Goal: Information Seeking & Learning: Check status

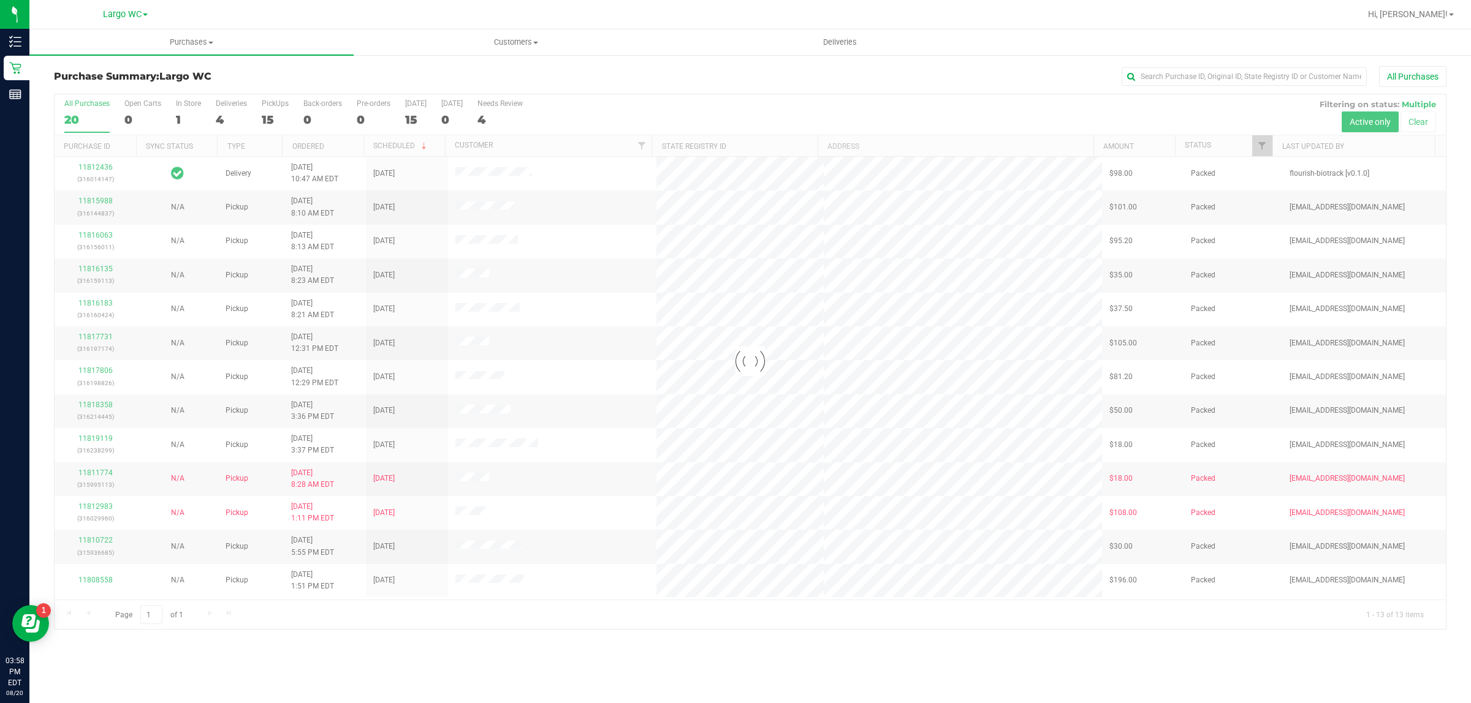
click at [279, 118] on div at bounding box center [750, 361] width 1391 height 535
click at [278, 118] on div "15" at bounding box center [275, 120] width 27 height 14
click at [0, 0] on input "PickUps 15" at bounding box center [0, 0] width 0 height 0
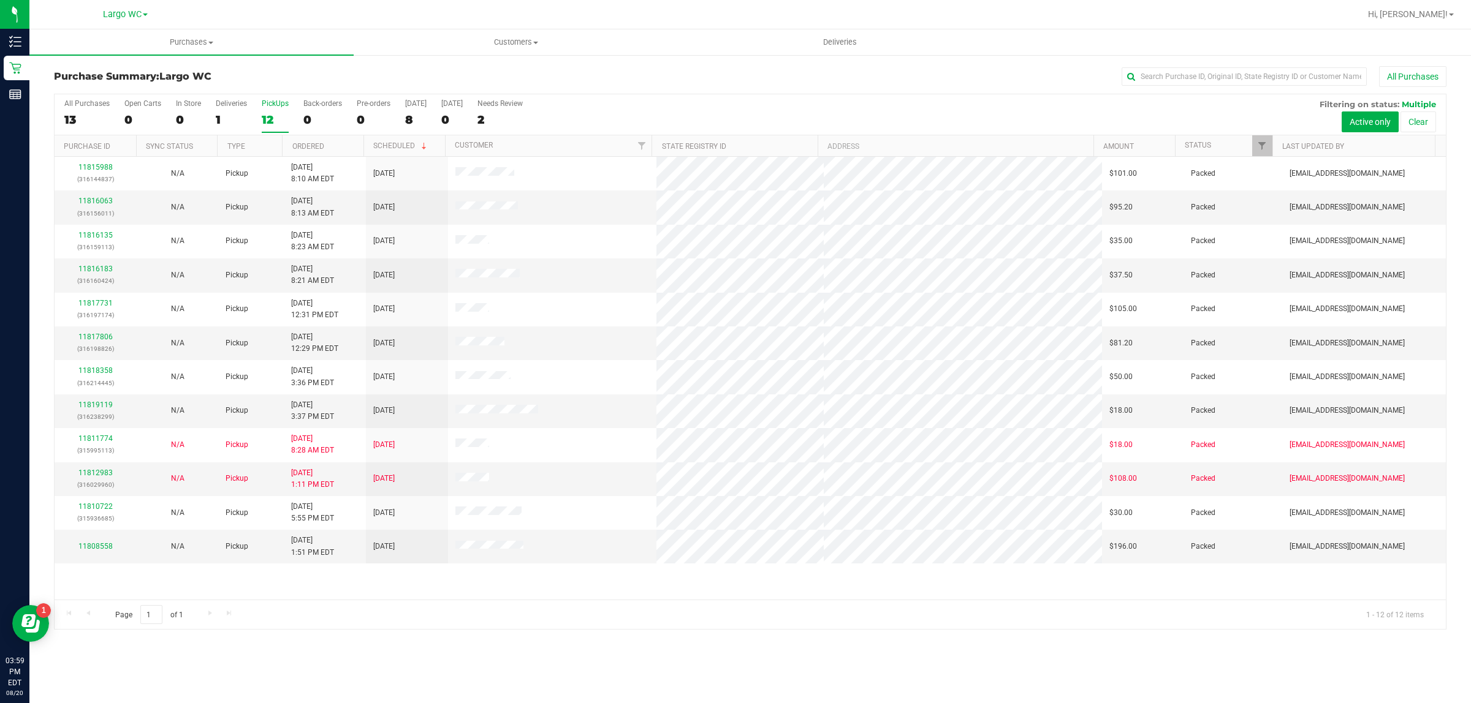
click at [276, 115] on div "12" at bounding box center [275, 120] width 27 height 14
click at [0, 0] on input "PickUps 12" at bounding box center [0, 0] width 0 height 0
click at [294, 77] on h3 "Purchase Summary: [GEOGRAPHIC_DATA]" at bounding box center [286, 76] width 464 height 11
click at [286, 117] on div "12" at bounding box center [275, 120] width 27 height 14
click at [0, 0] on input "PickUps 12" at bounding box center [0, 0] width 0 height 0
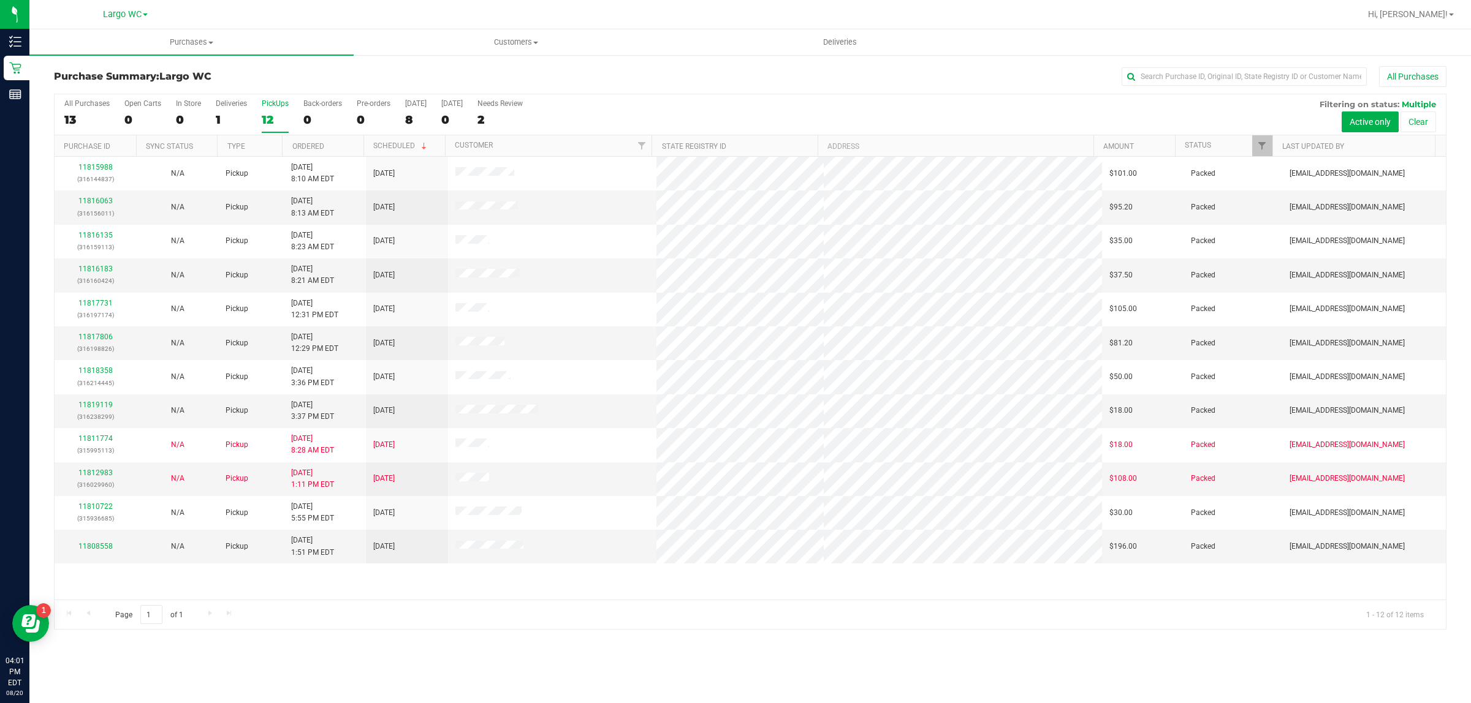
click at [268, 115] on div "12" at bounding box center [275, 120] width 27 height 14
click at [0, 0] on input "PickUps 12" at bounding box center [0, 0] width 0 height 0
click at [264, 77] on h3 "Purchase Summary: Largo WC" at bounding box center [286, 76] width 464 height 11
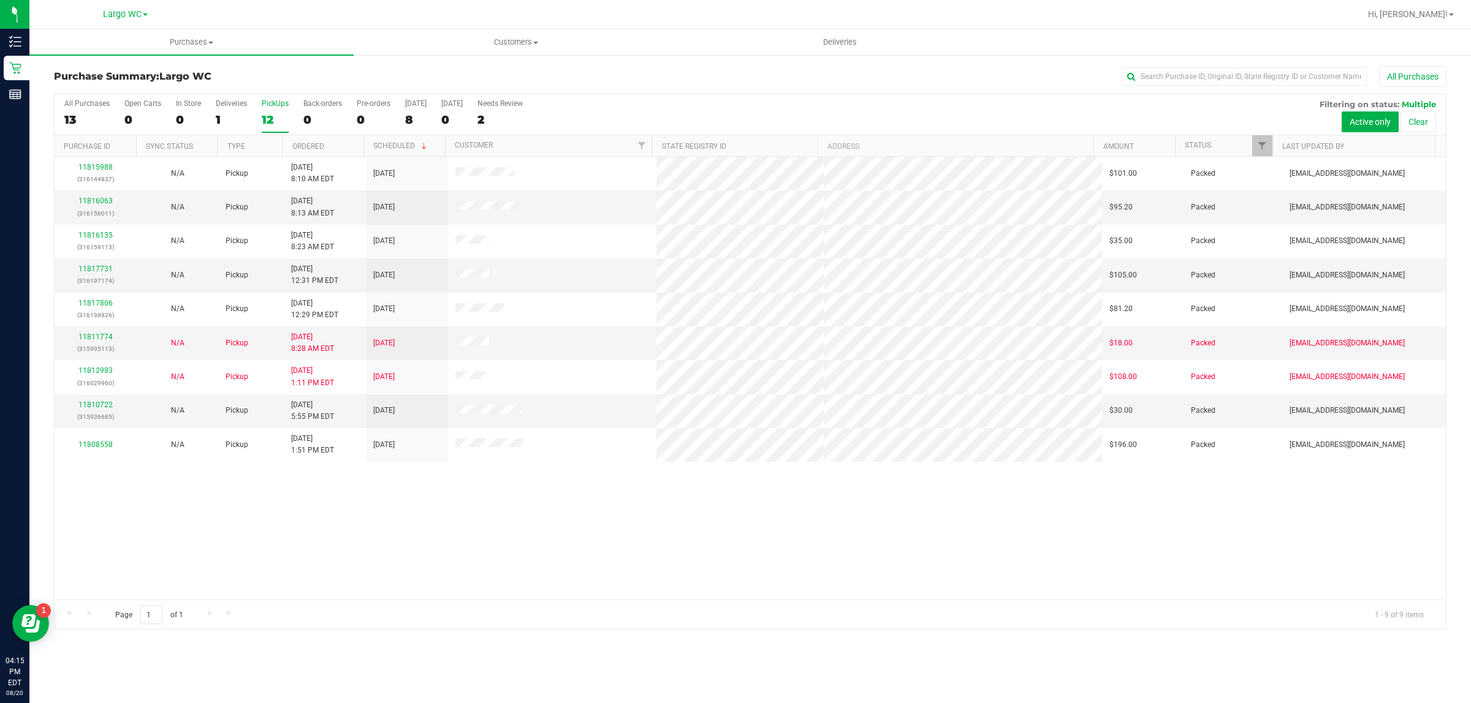
click at [270, 118] on div "12" at bounding box center [275, 120] width 27 height 14
click at [0, 0] on input "PickUps 12" at bounding box center [0, 0] width 0 height 0
drag, startPoint x: 277, startPoint y: 55, endPoint x: 279, endPoint y: 64, distance: 9.5
click at [278, 54] on link "Purchases Summary of purchases Fulfillment All purchases" at bounding box center [191, 42] width 324 height 26
click at [394, 62] on div "Purchase Summary: Largo WC All Purchases All Purchases 11 Open Carts 0 In Store…" at bounding box center [749, 348] width 1441 height 588
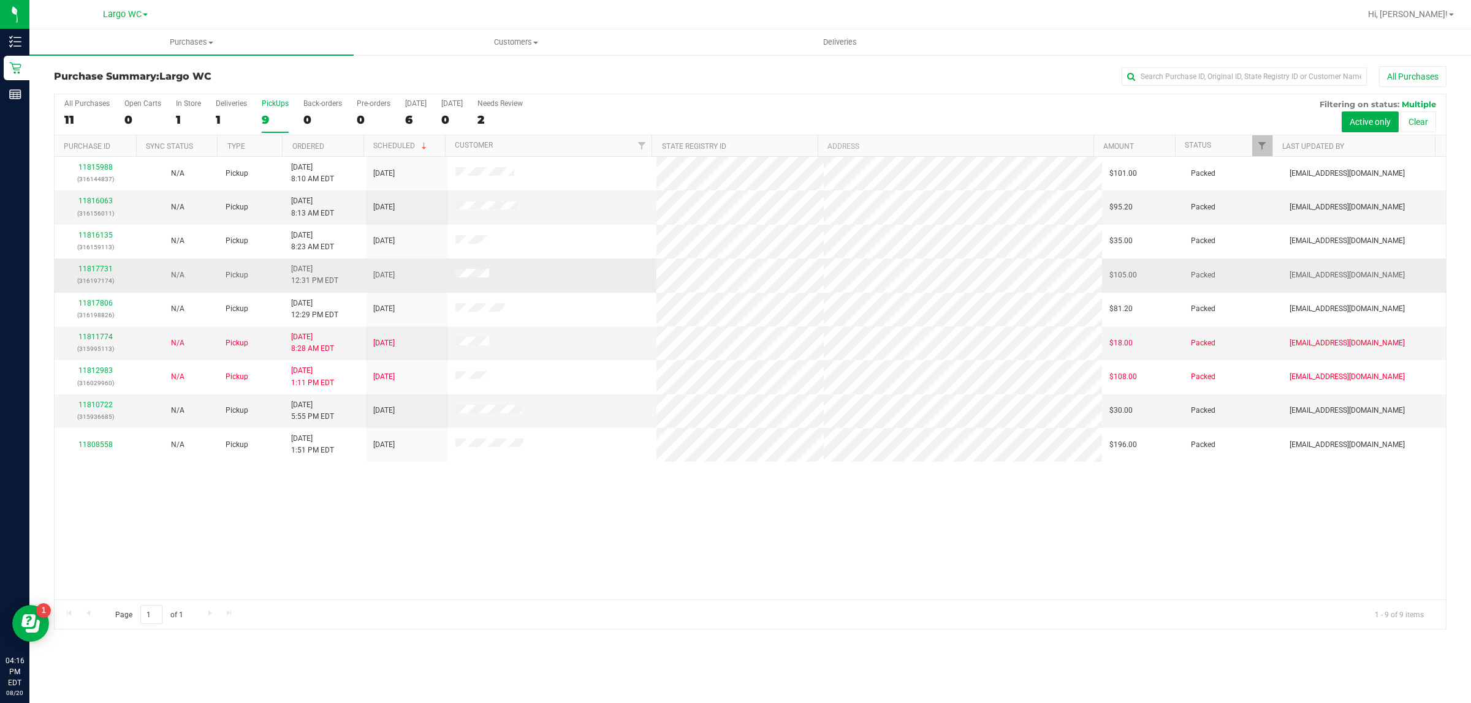
drag, startPoint x: 430, startPoint y: 233, endPoint x: 545, endPoint y: 278, distance: 123.9
click at [545, 278] on tbody "11815988 (316144837) N/A Pickup 8/20/2025 8:10 AM EDT 8/20/2025 $101.00 Packed …" at bounding box center [750, 309] width 1391 height 305
click at [543, 278] on td at bounding box center [552, 276] width 209 height 34
drag, startPoint x: 469, startPoint y: 252, endPoint x: 529, endPoint y: 284, distance: 67.7
click at [519, 283] on tbody "11815988 (316144837) N/A Pickup 8/20/2025 8:10 AM EDT 8/20/2025 $101.00 Packed …" at bounding box center [750, 309] width 1391 height 305
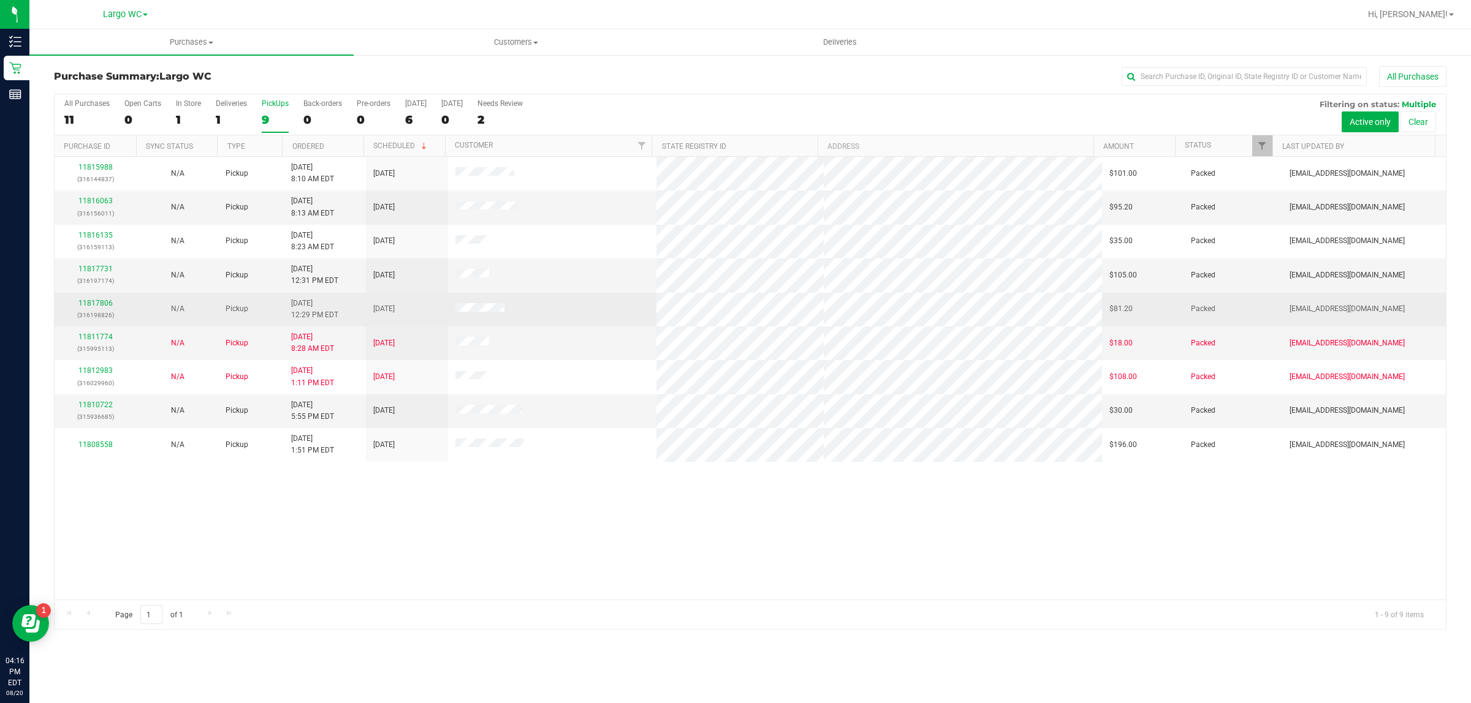
drag, startPoint x: 529, startPoint y: 284, endPoint x: 527, endPoint y: 322, distance: 38.0
click at [530, 290] on td at bounding box center [552, 276] width 209 height 34
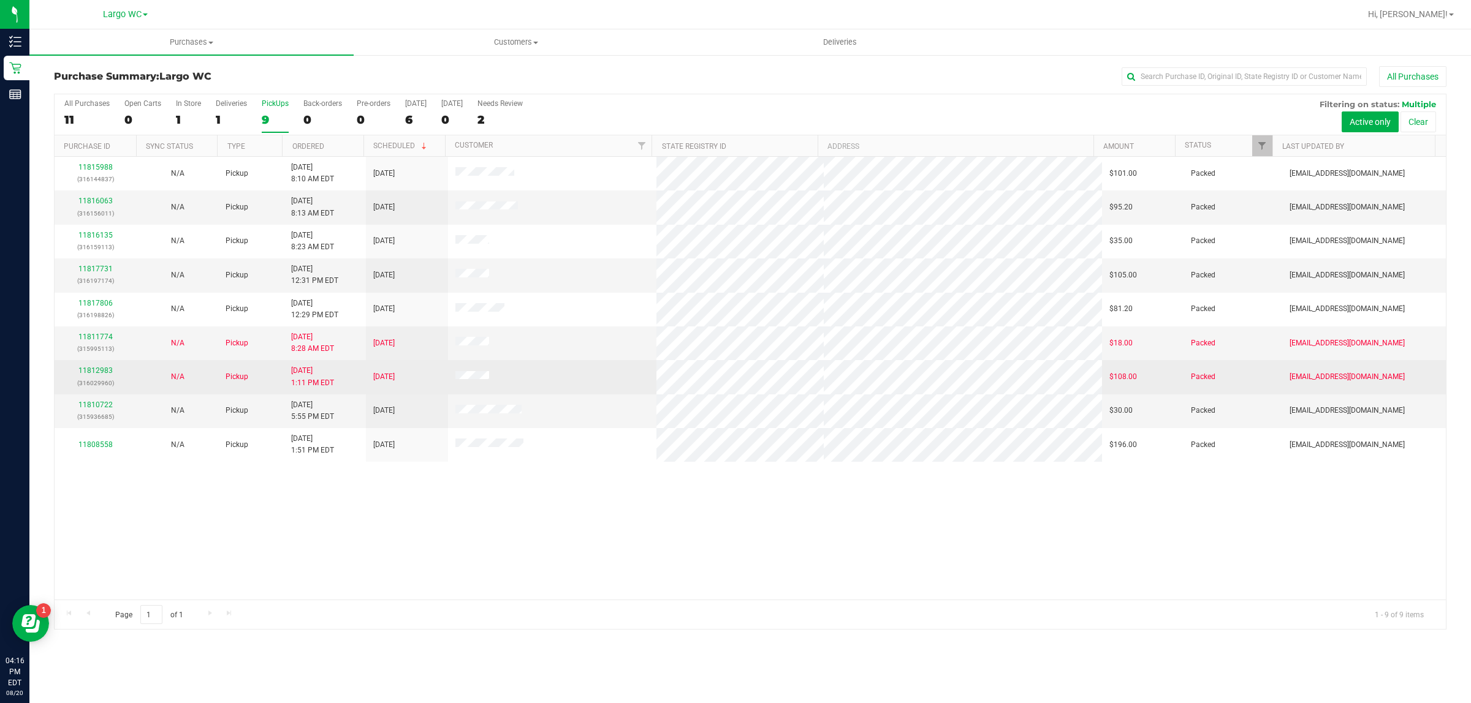
drag, startPoint x: 443, startPoint y: 344, endPoint x: 510, endPoint y: 382, distance: 77.1
click at [510, 382] on tbody "11815988 (316144837) N/A Pickup 8/20/2025 8:10 AM EDT 8/20/2025 $101.00 Packed …" at bounding box center [750, 309] width 1391 height 305
click at [515, 382] on td at bounding box center [552, 377] width 209 height 34
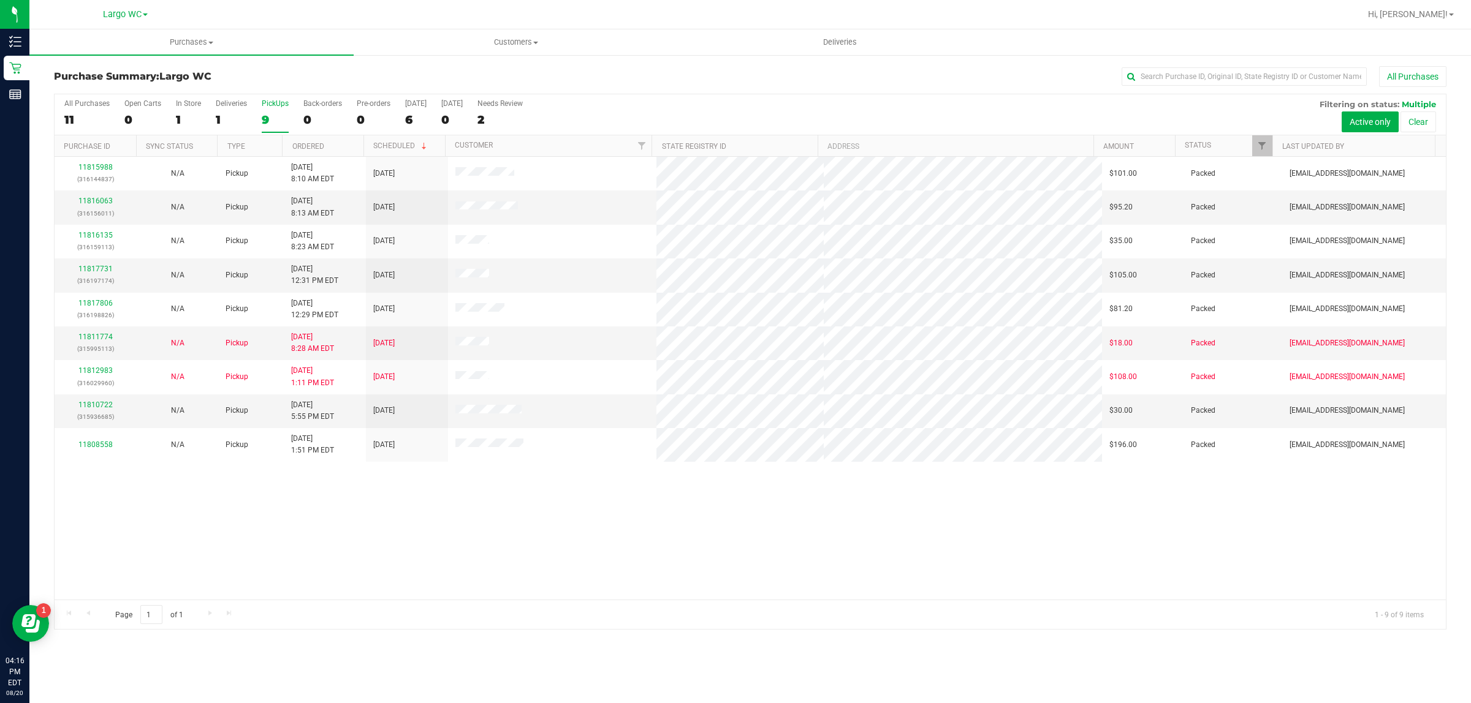
click at [331, 81] on h3 "Purchase Summary: Largo WC" at bounding box center [286, 76] width 464 height 11
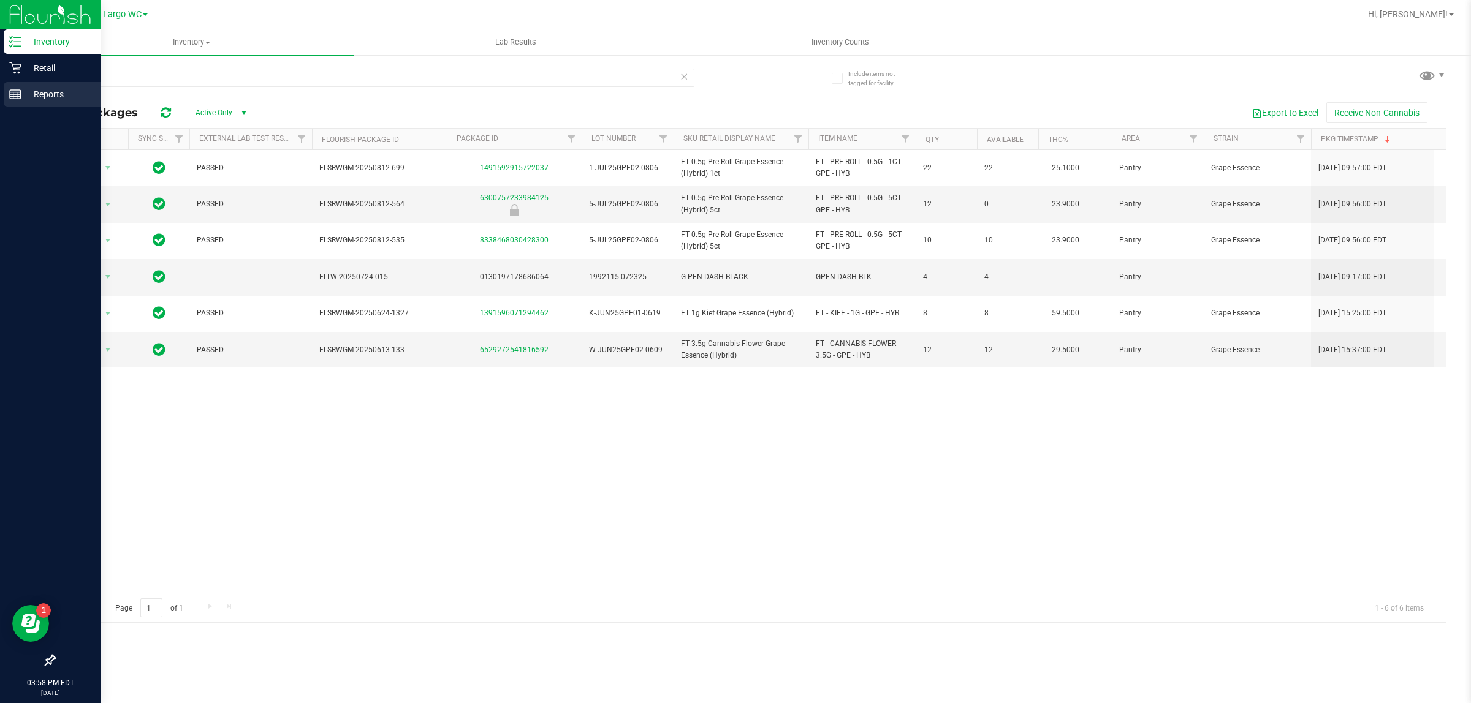
click at [42, 99] on p "Reports" at bounding box center [58, 94] width 74 height 15
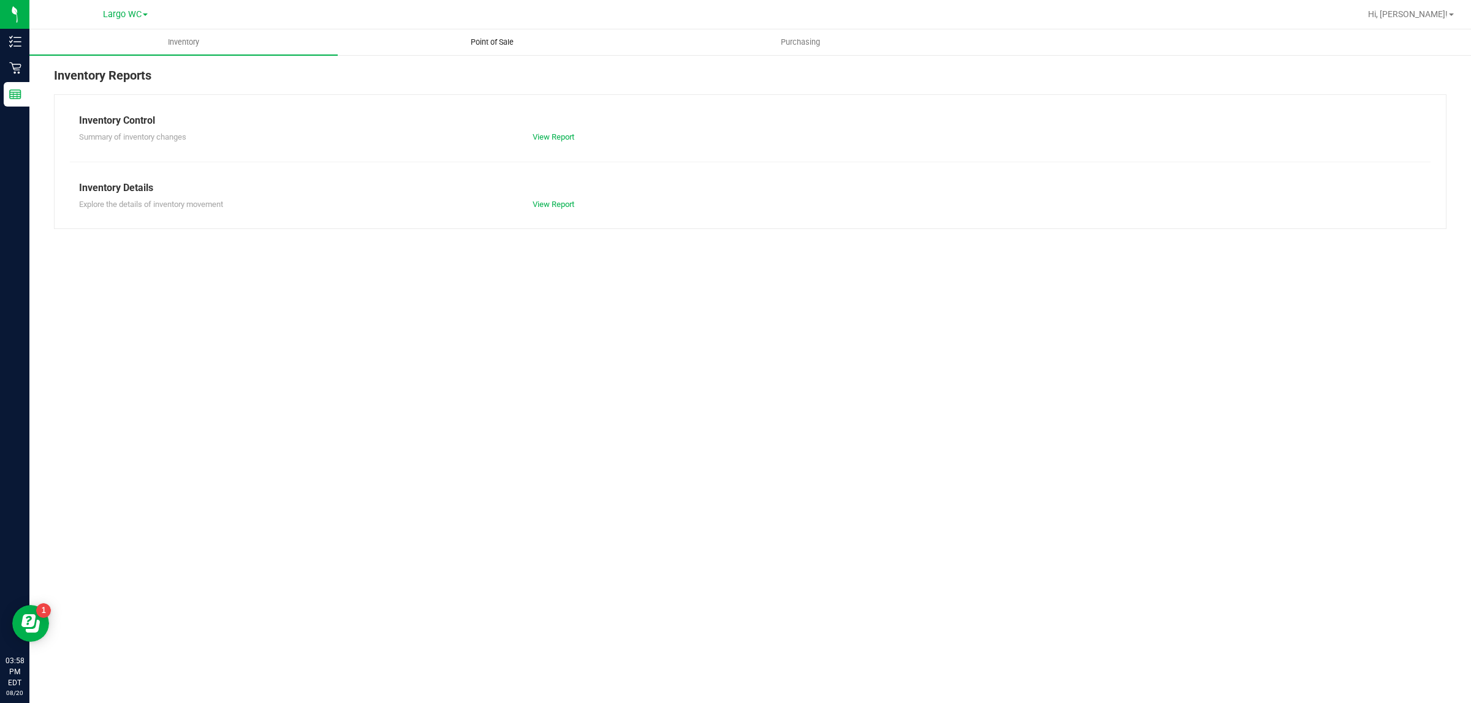
click at [495, 30] on uib-tab-heading "Point of Sale" at bounding box center [491, 42] width 307 height 25
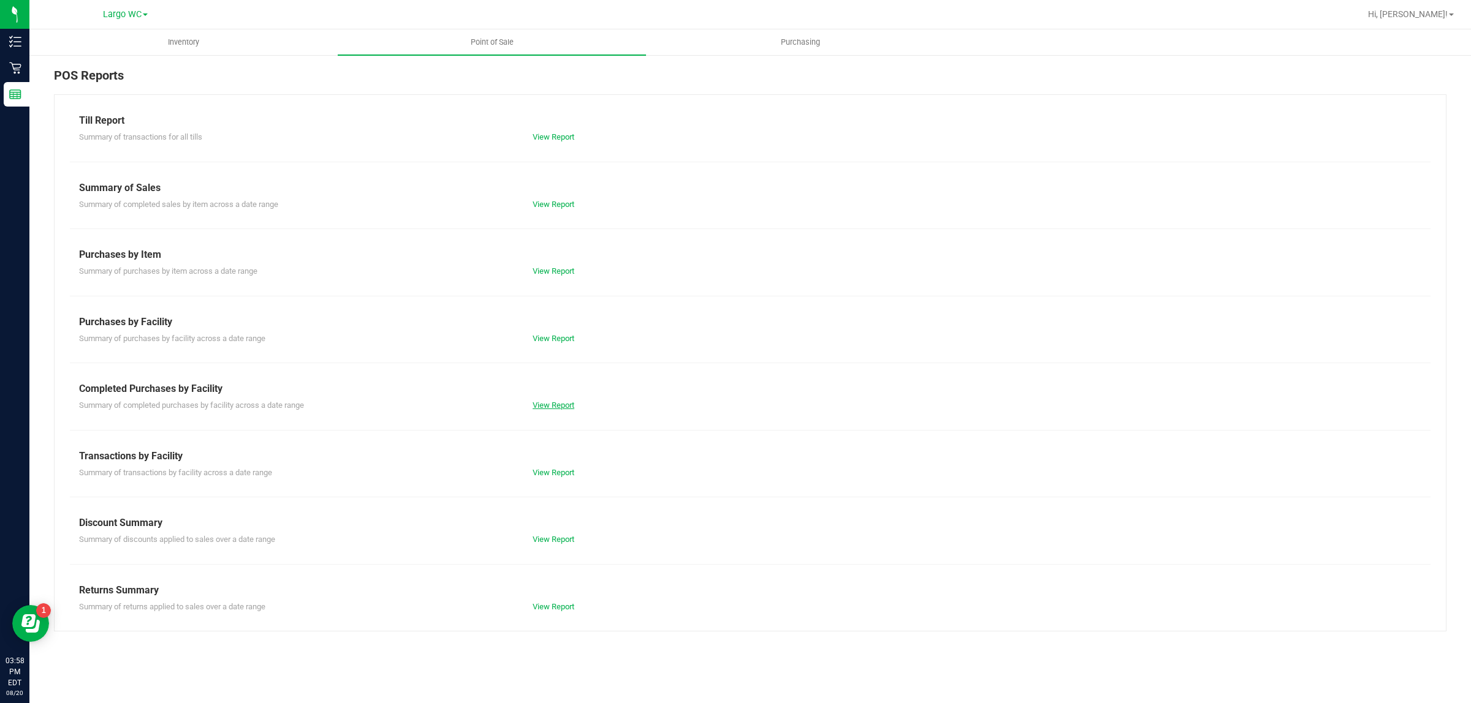
click at [568, 405] on link "View Report" at bounding box center [554, 405] width 42 height 9
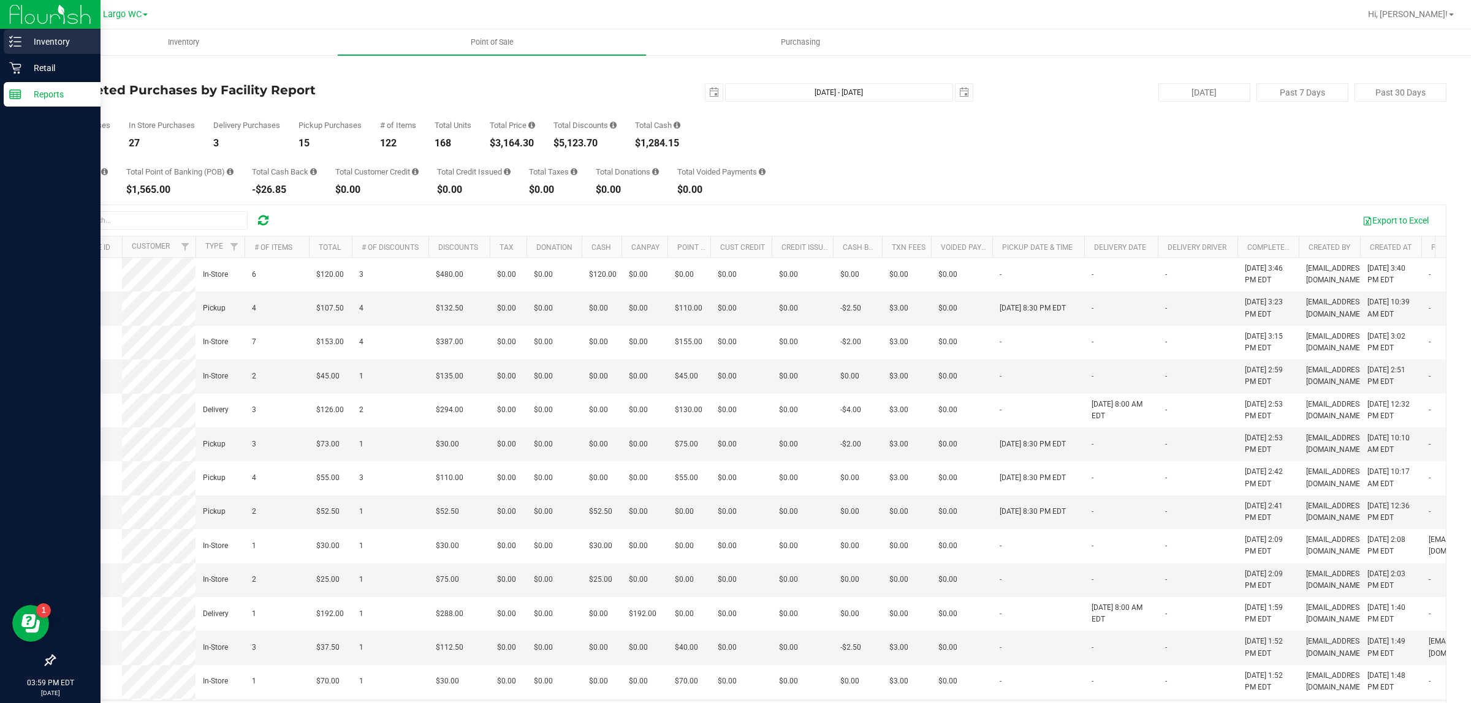
click at [39, 44] on p "Inventory" at bounding box center [58, 41] width 74 height 15
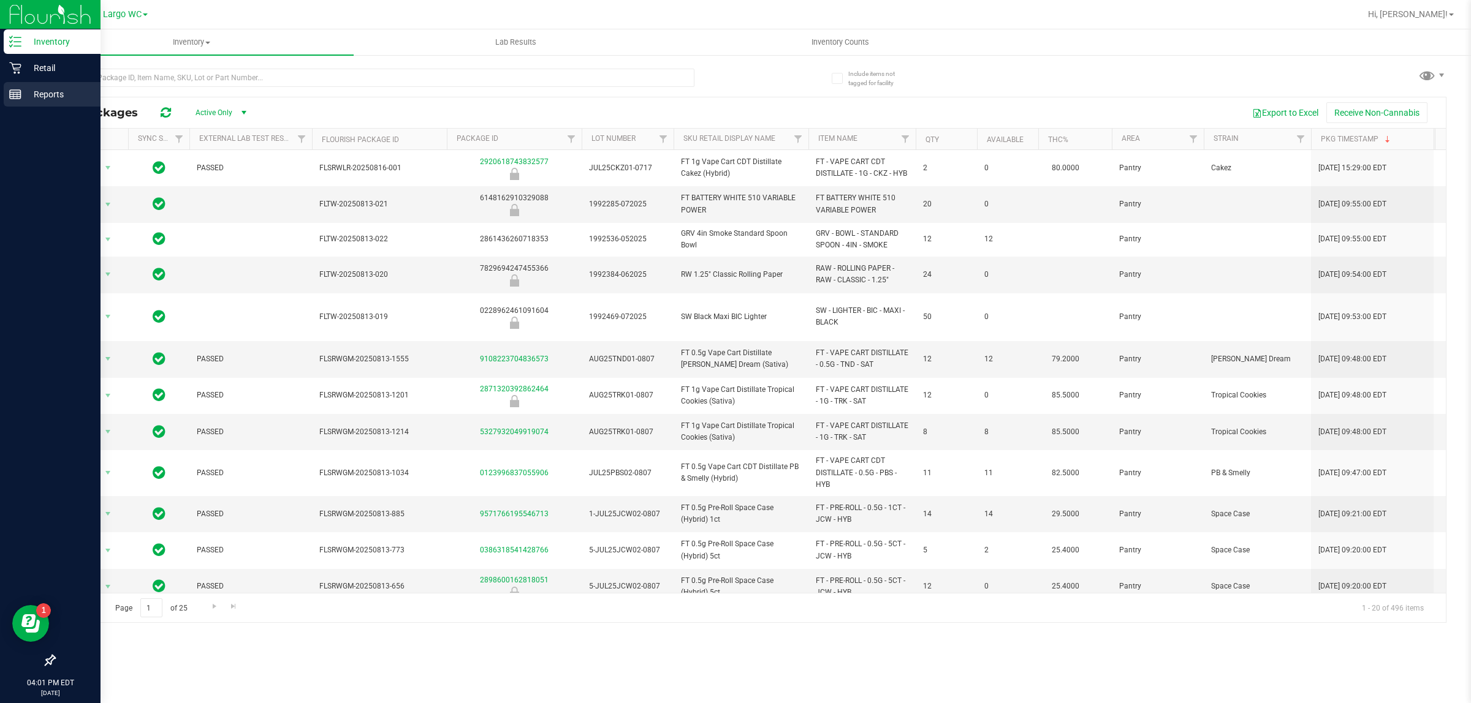
click at [21, 91] on p "Reports" at bounding box center [58, 94] width 74 height 15
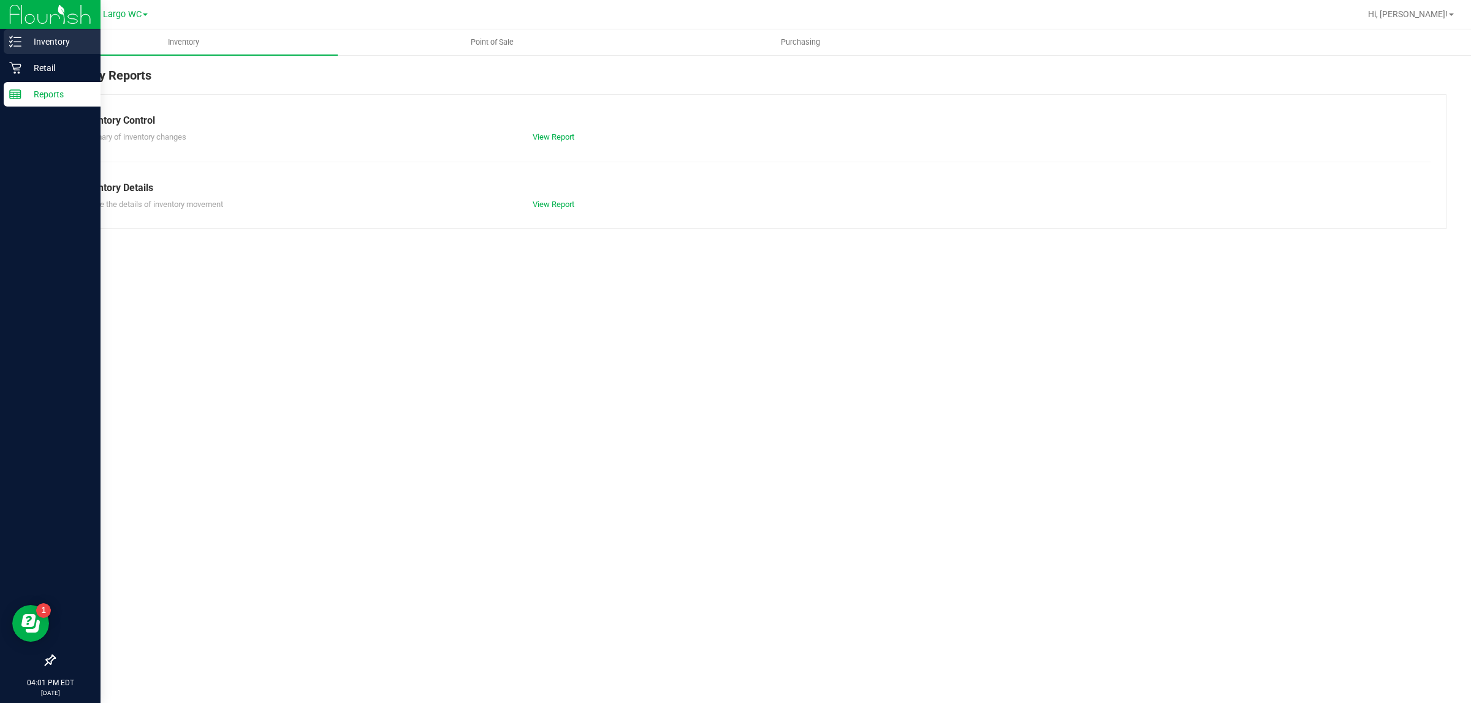
click at [7, 41] on div "Inventory" at bounding box center [52, 41] width 97 height 25
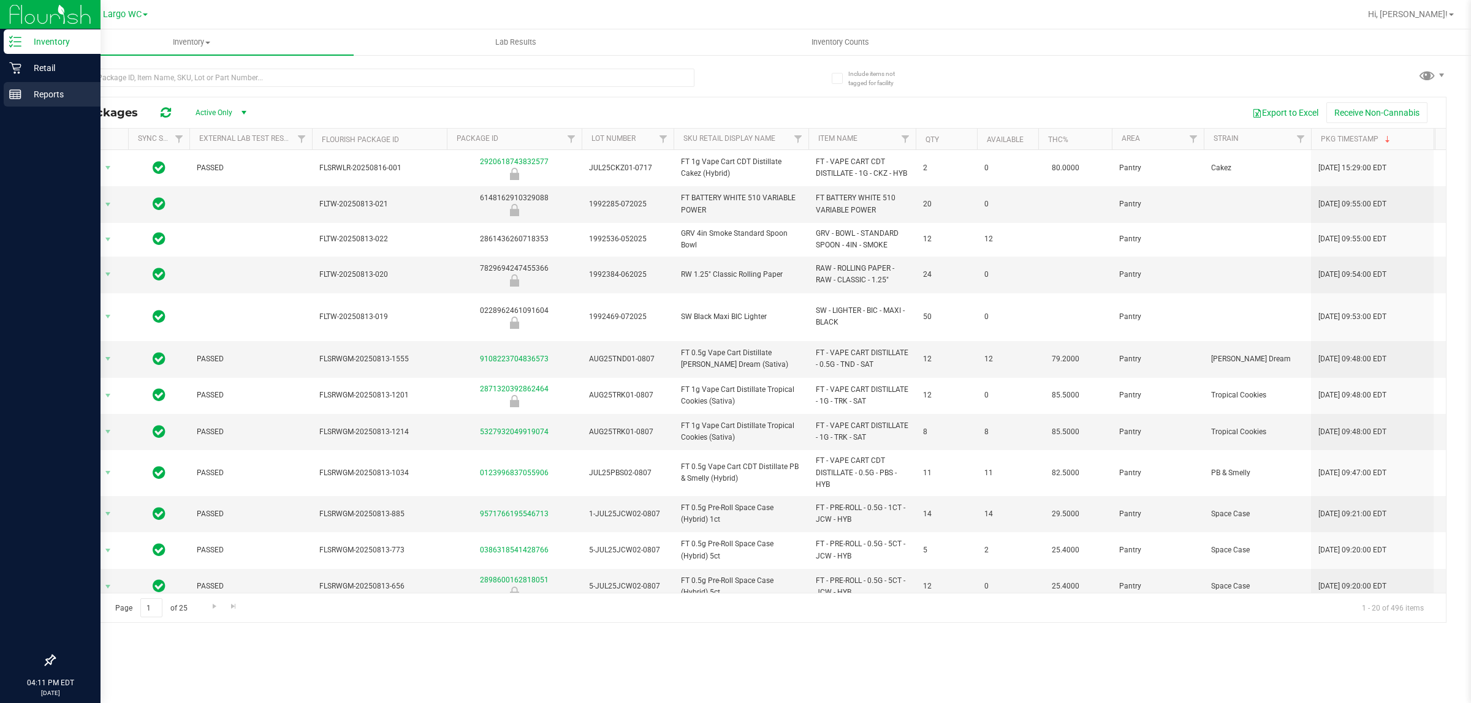
click at [19, 102] on div "Reports" at bounding box center [52, 94] width 97 height 25
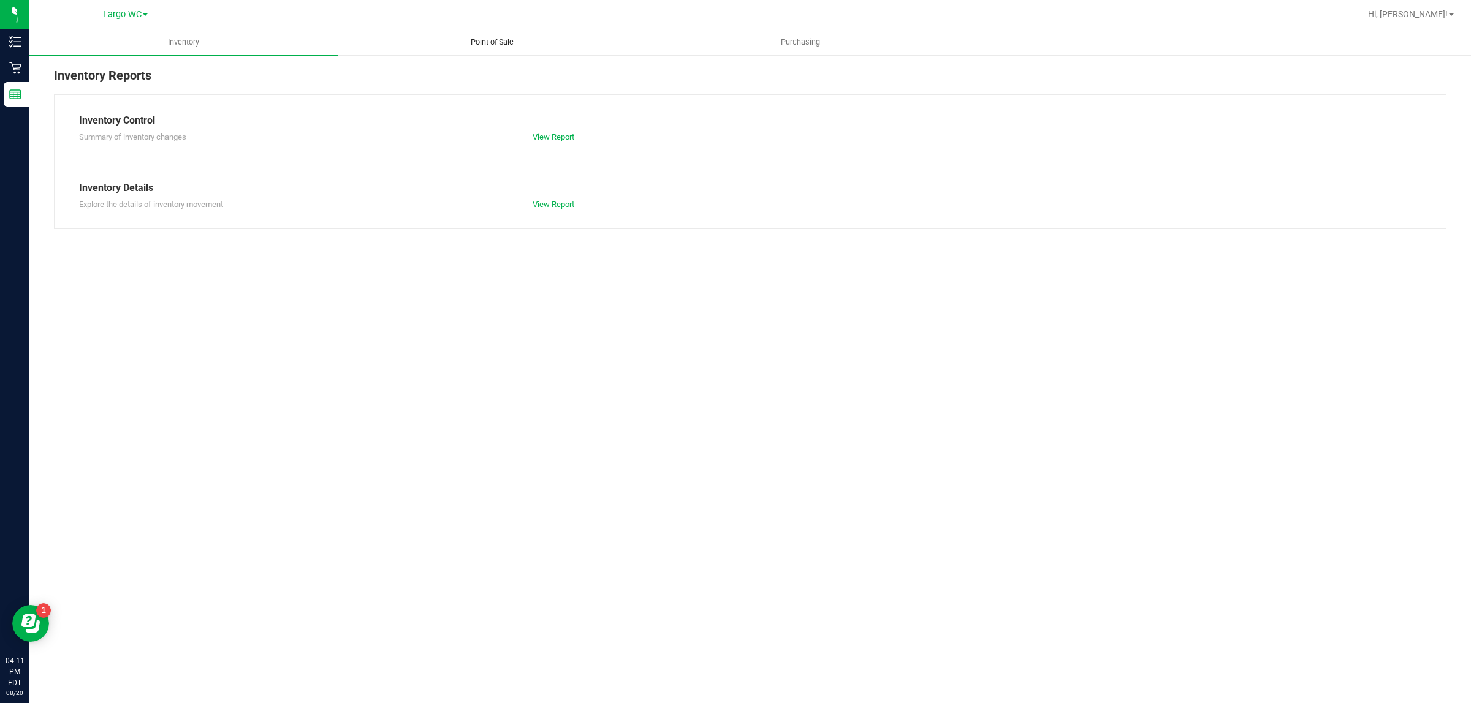
click at [489, 38] on span "Point of Sale" at bounding box center [492, 42] width 76 height 11
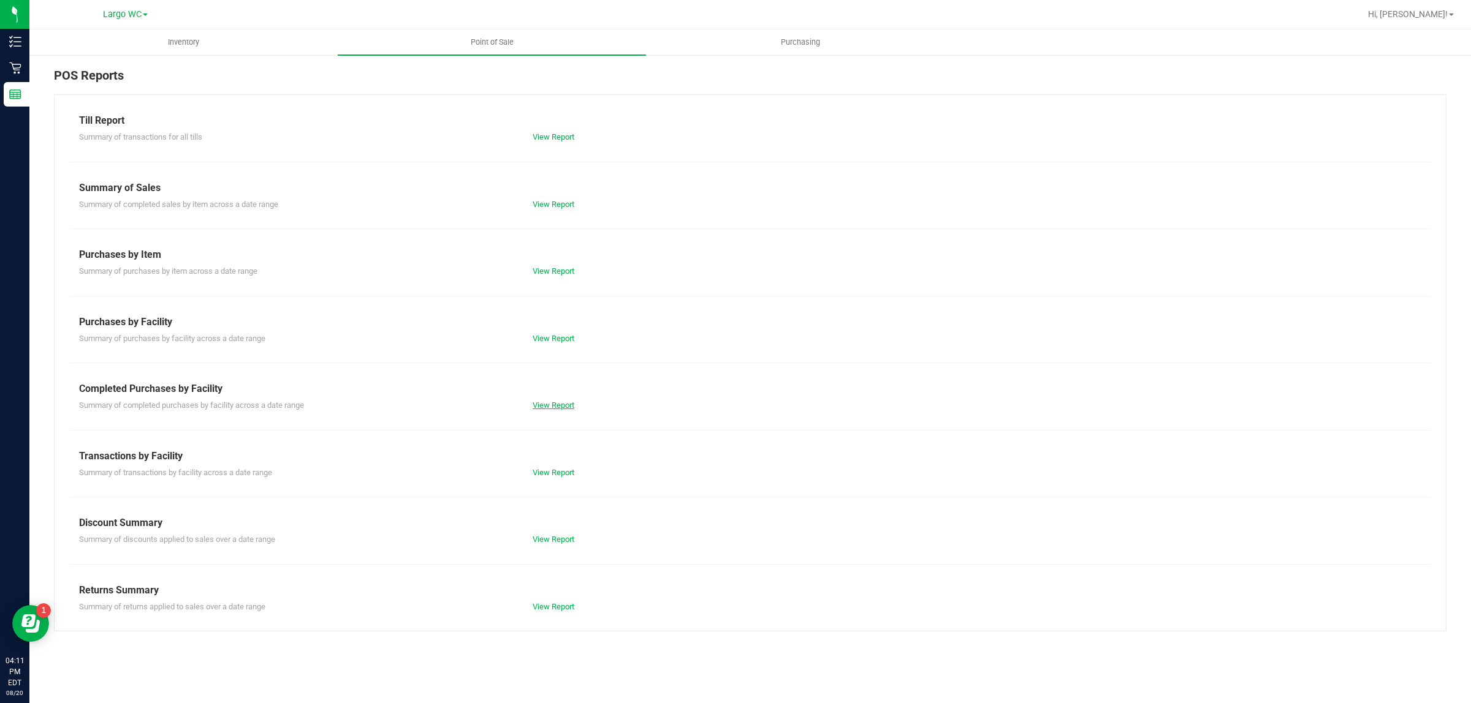
click at [564, 405] on link "View Report" at bounding box center [554, 405] width 42 height 9
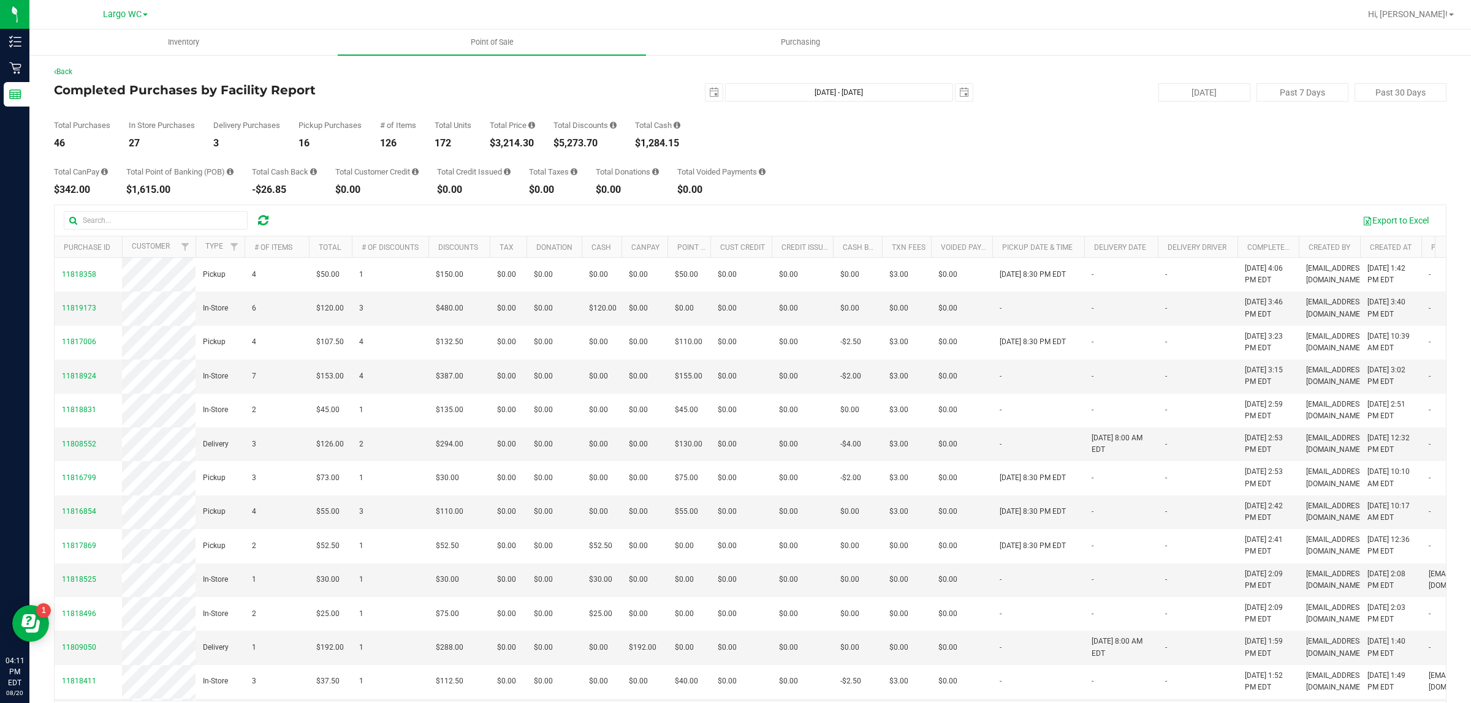
drag, startPoint x: 495, startPoint y: 145, endPoint x: 538, endPoint y: 148, distance: 43.6
click at [538, 148] on div "Total Purchases 46 In Store Purchases 27 Delivery Purchases 3 Pickup Purchases …" at bounding box center [750, 125] width 1392 height 47
click at [537, 170] on div "Total CanPay $342.00 Total Point of Banking (POB) $1,615.00 Total Cash Back -$2…" at bounding box center [750, 171] width 1392 height 47
click at [510, 183] on div "Total Credit Issued $0.00" at bounding box center [474, 181] width 74 height 27
